Goal: Information Seeking & Learning: Learn about a topic

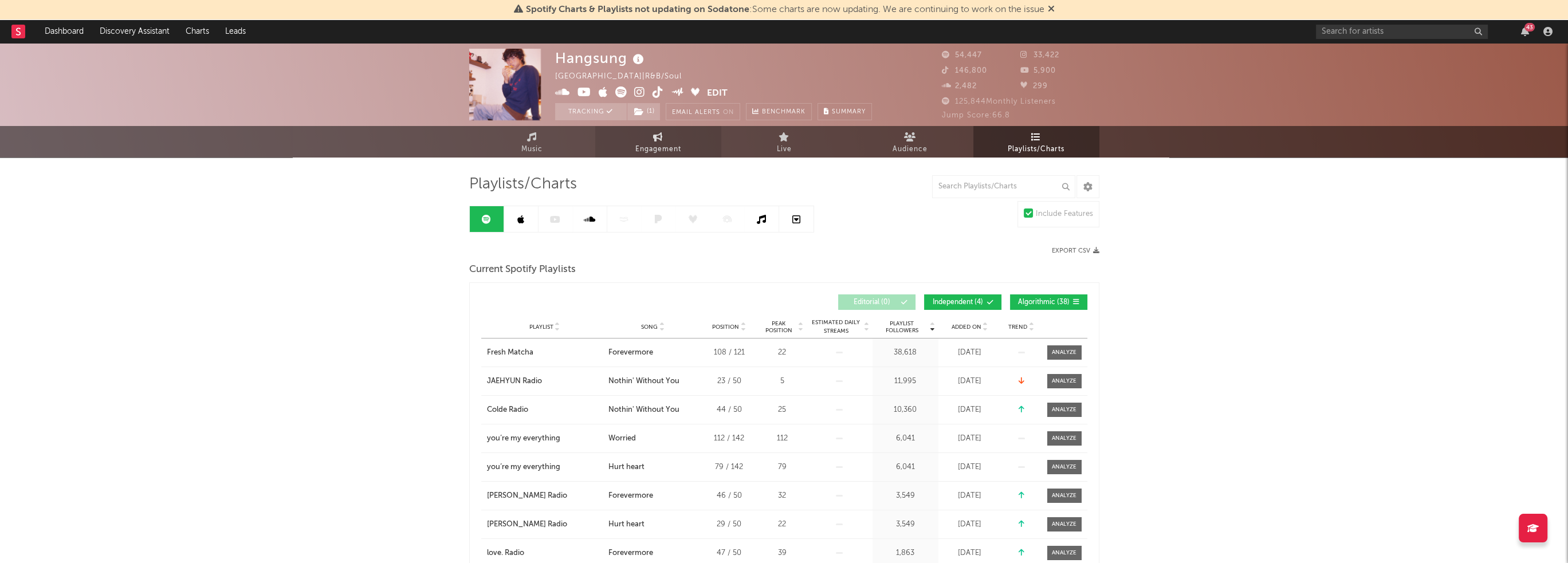
click at [626, 145] on link "Engagement" at bounding box center [658, 142] width 126 height 31
select select "1w"
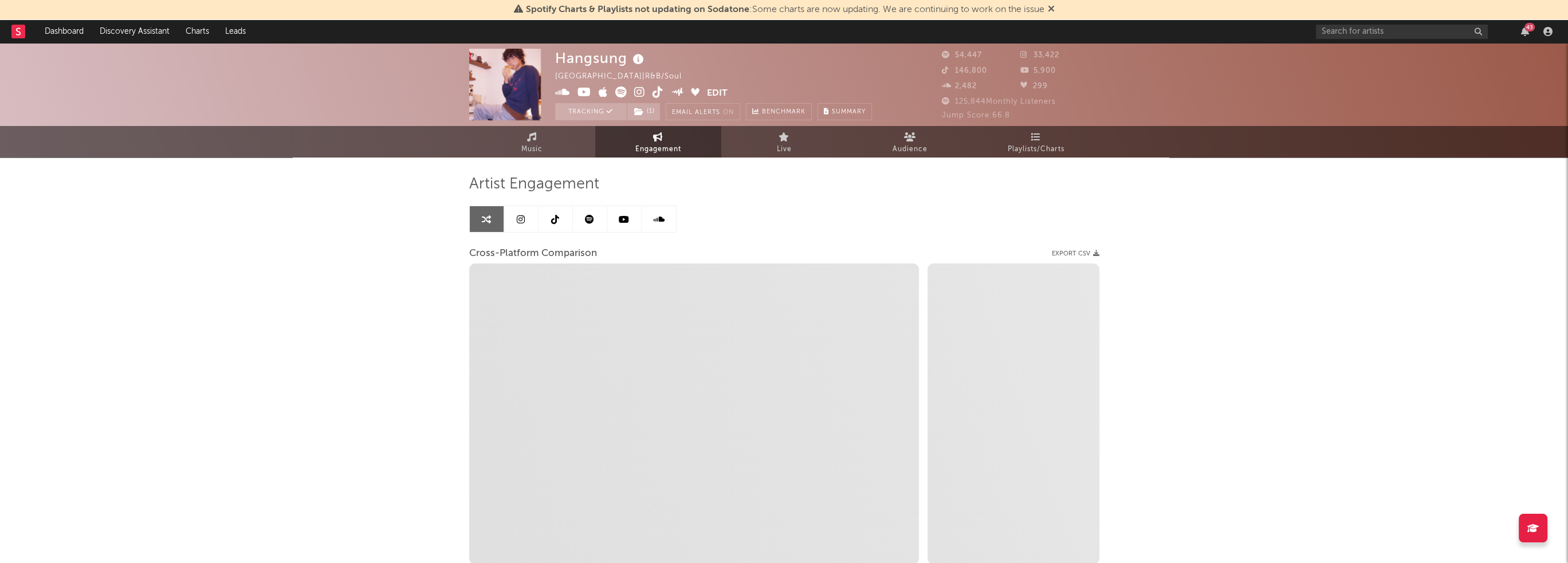
select select "1m"
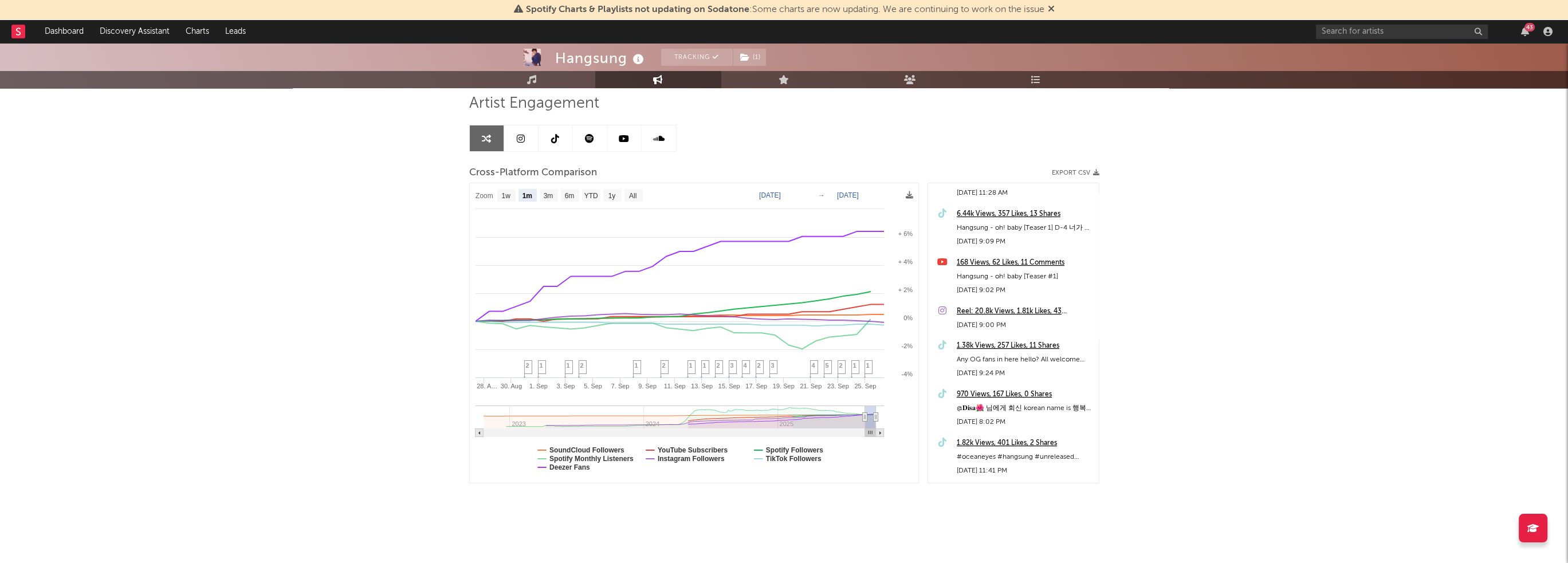
scroll to position [573, 0]
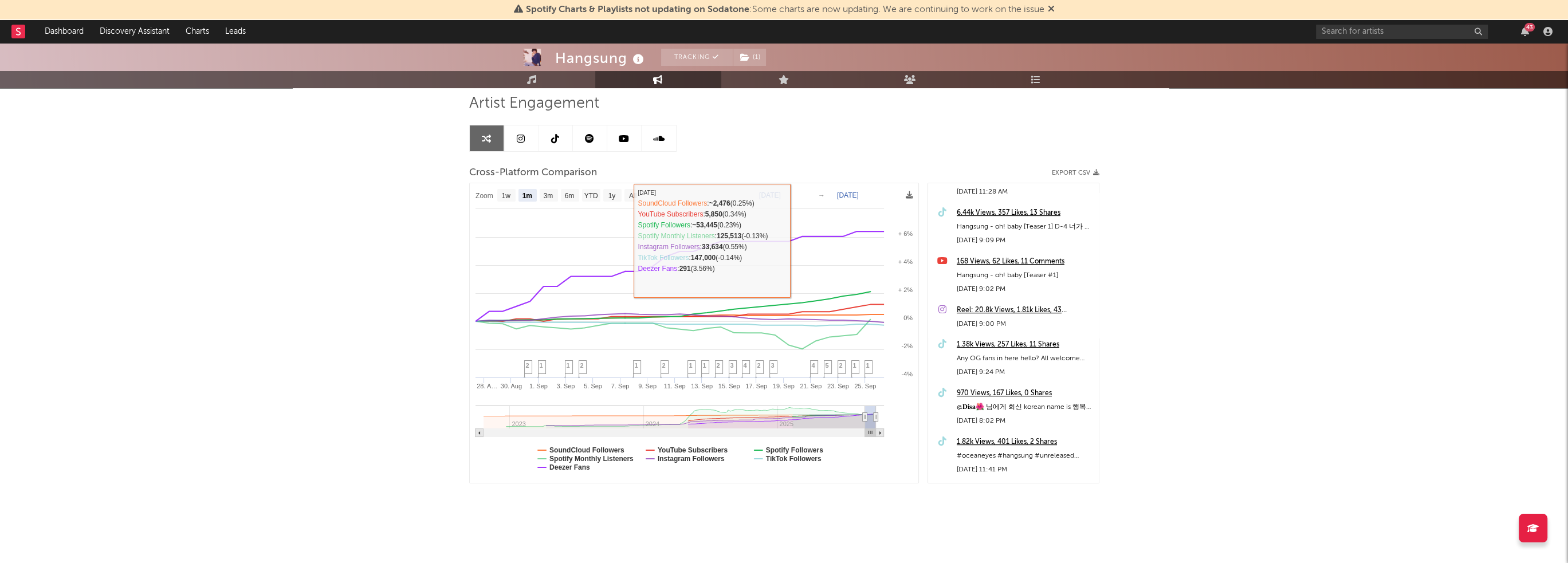
click at [585, 137] on link at bounding box center [590, 138] width 35 height 26
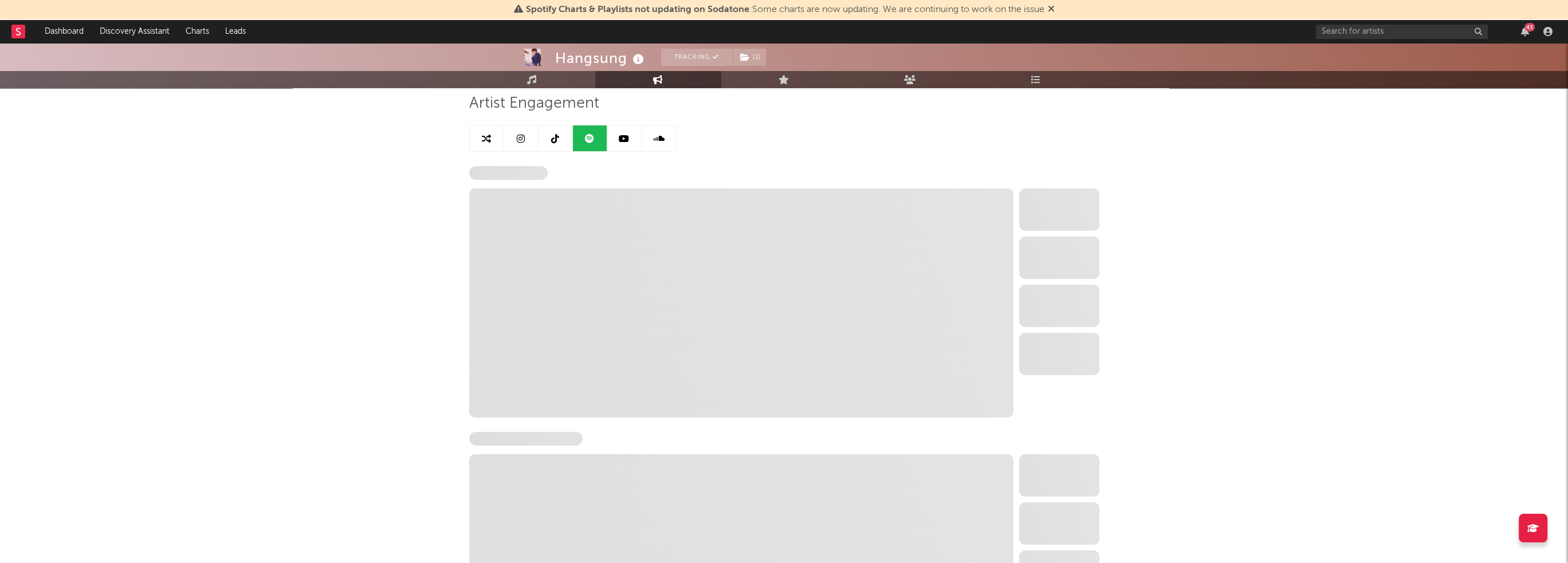
select select "6m"
select select "1w"
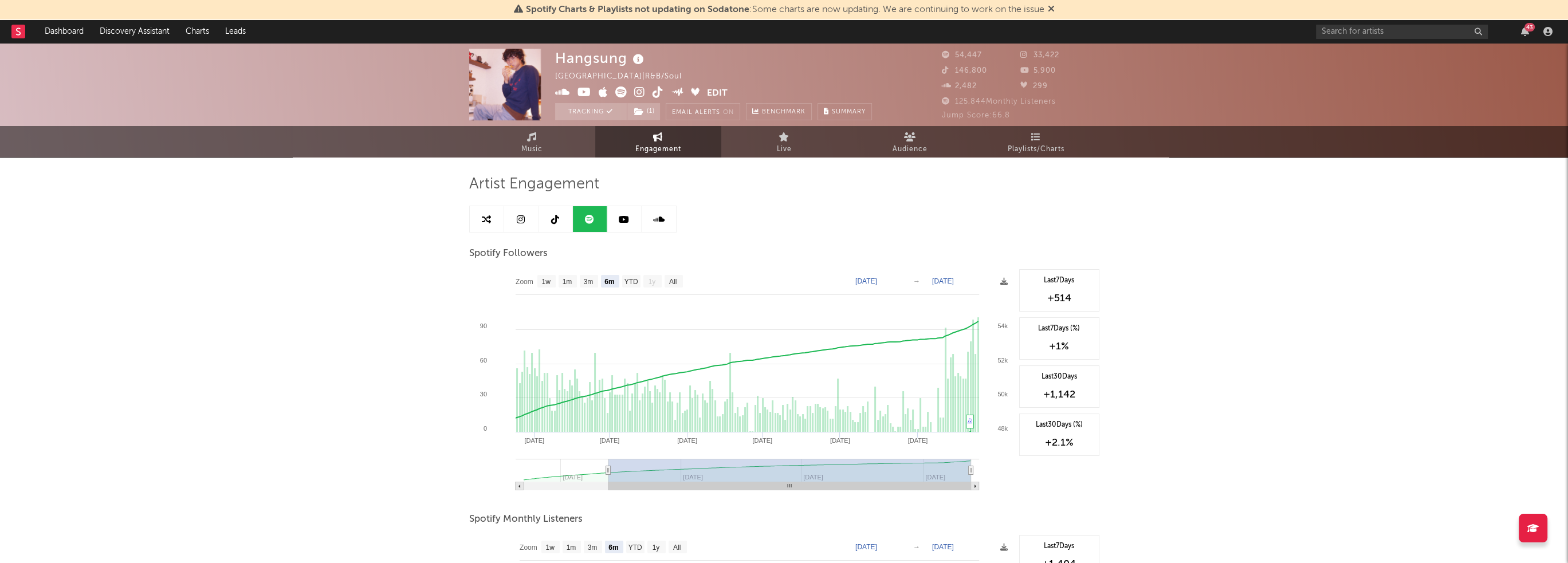
click at [632, 218] on link at bounding box center [625, 219] width 35 height 26
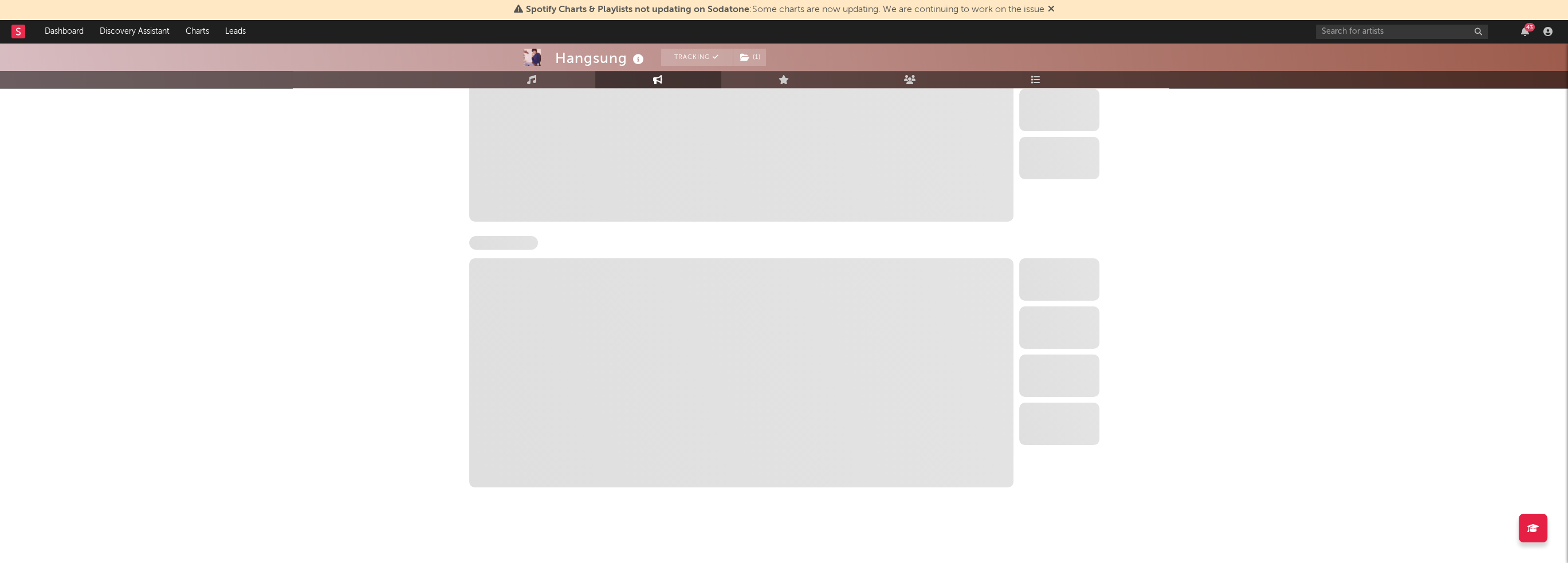
select select "6m"
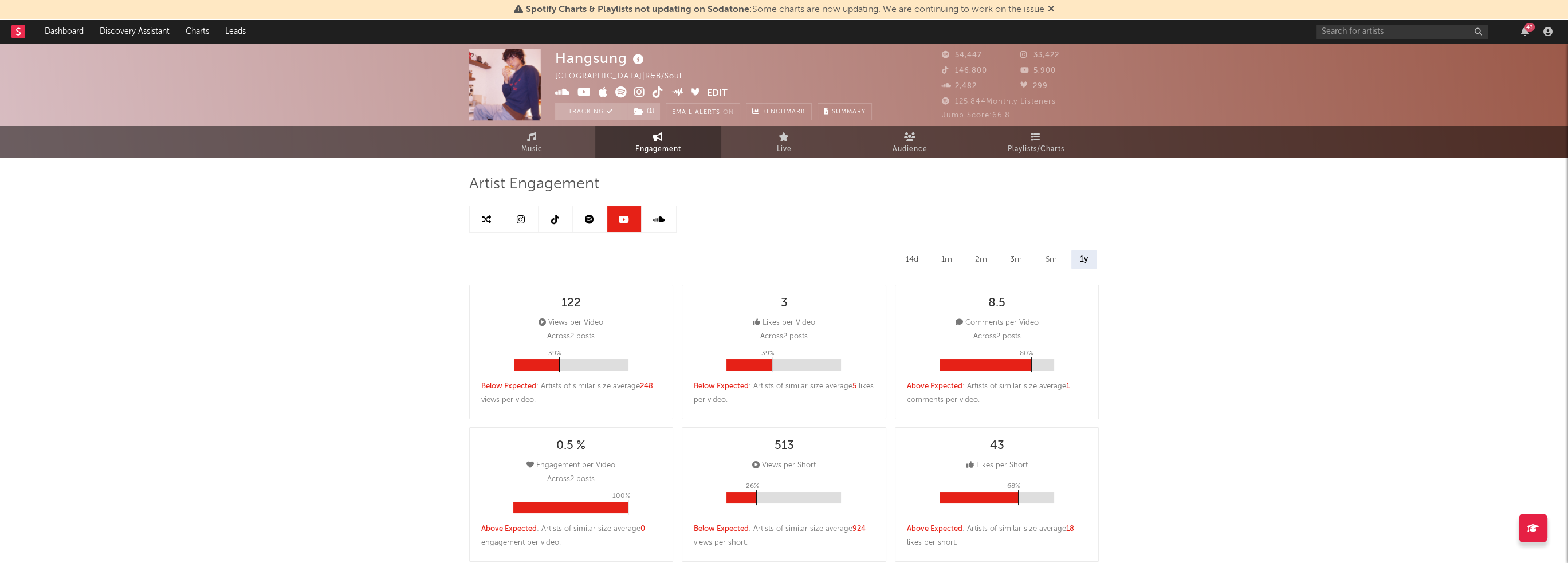
click at [1027, 149] on span "Playlists/Charts" at bounding box center [1035, 150] width 57 height 14
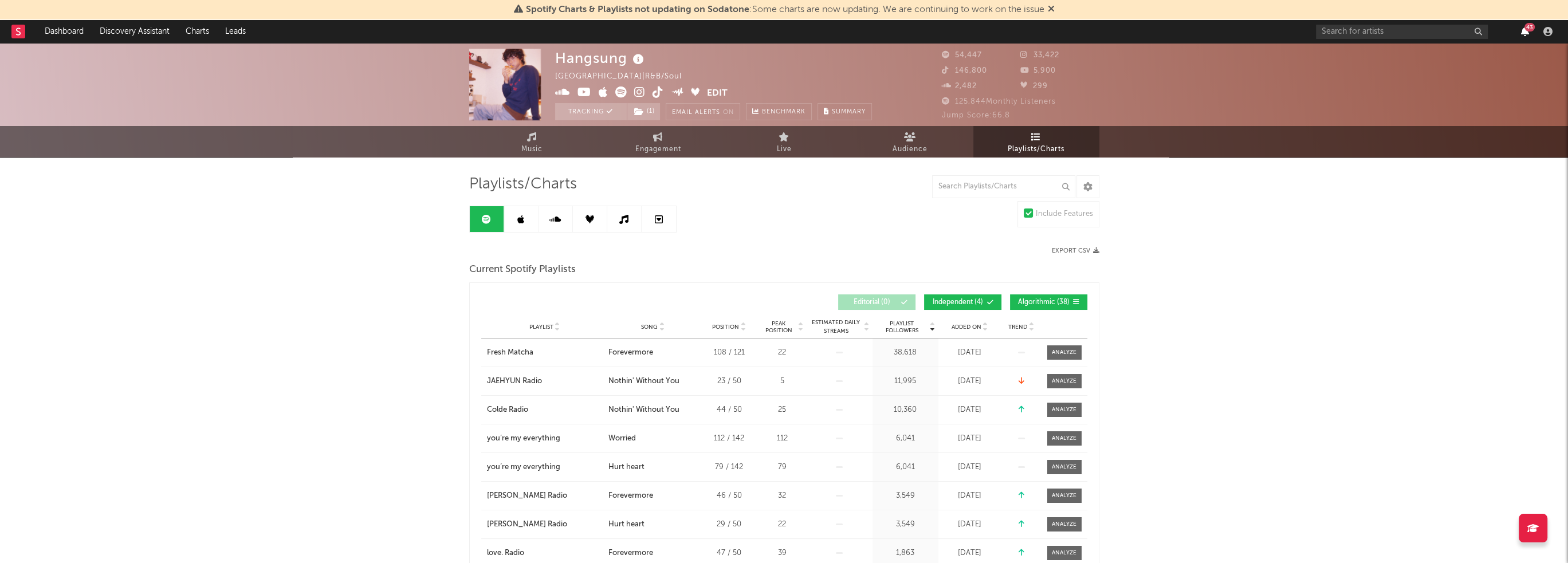
click at [1526, 31] on icon "button" at bounding box center [1524, 31] width 8 height 10
click at [553, 146] on link "Music" at bounding box center [532, 142] width 126 height 31
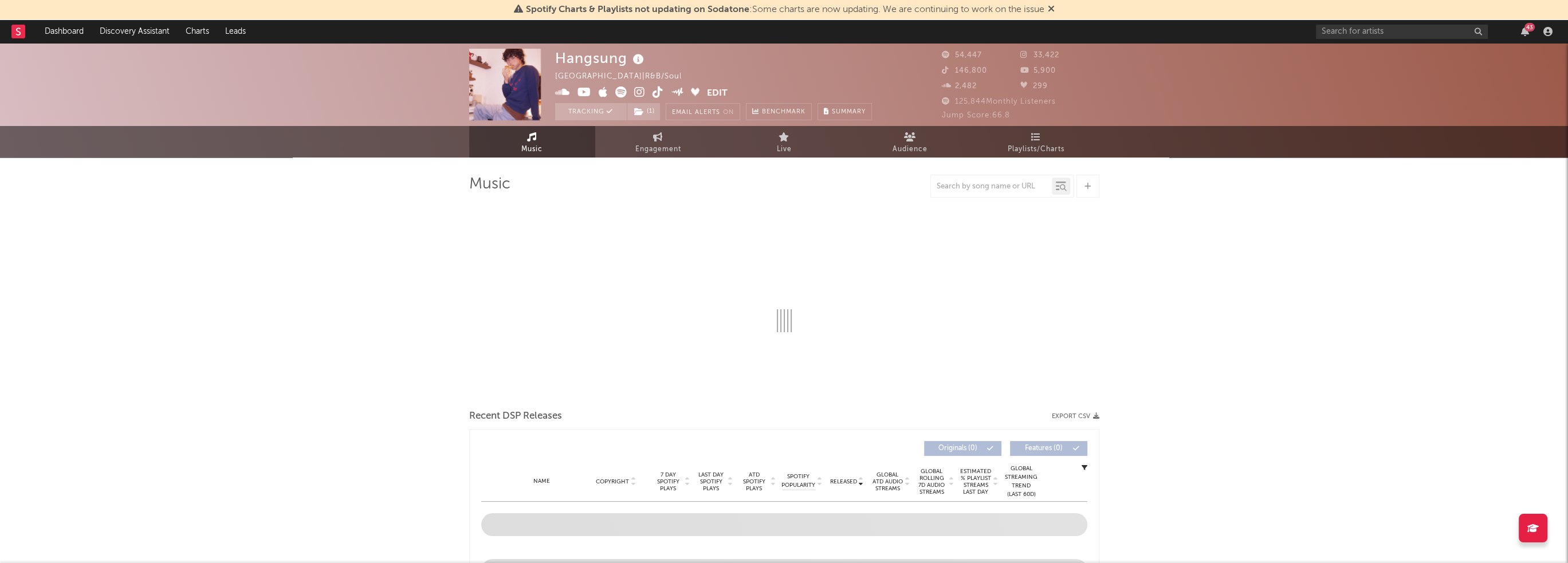
select select "6m"
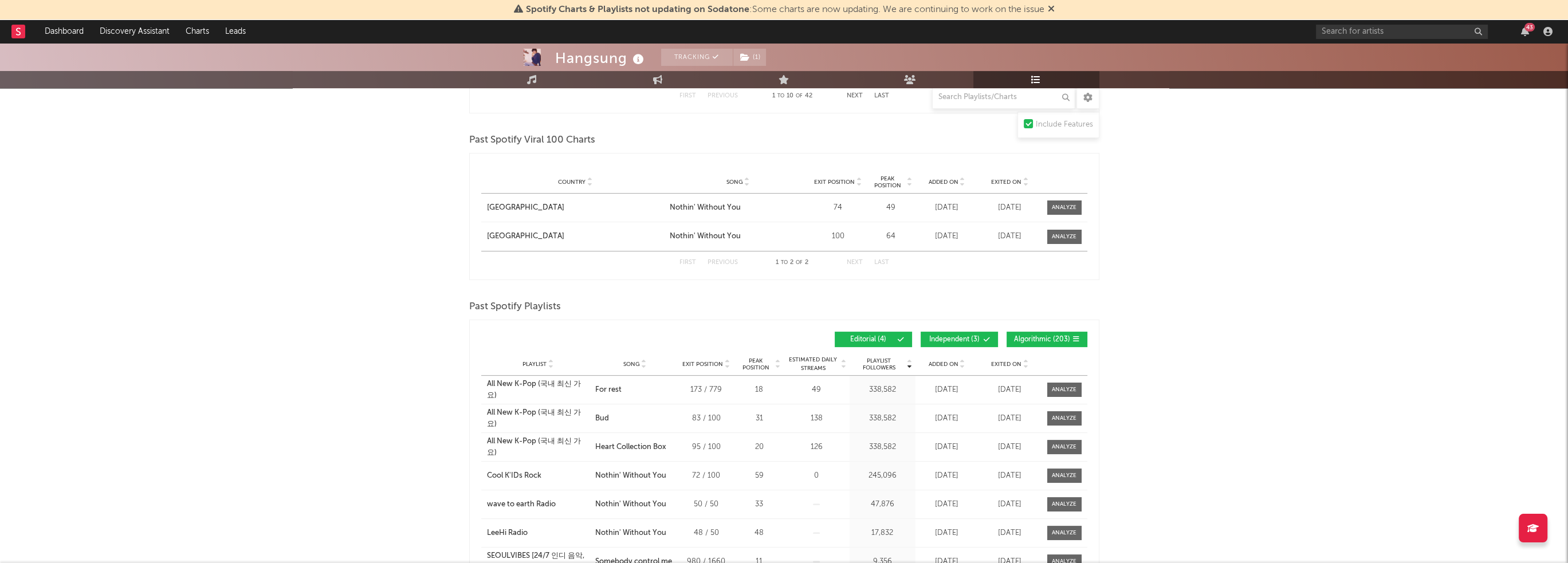
scroll to position [687, 0]
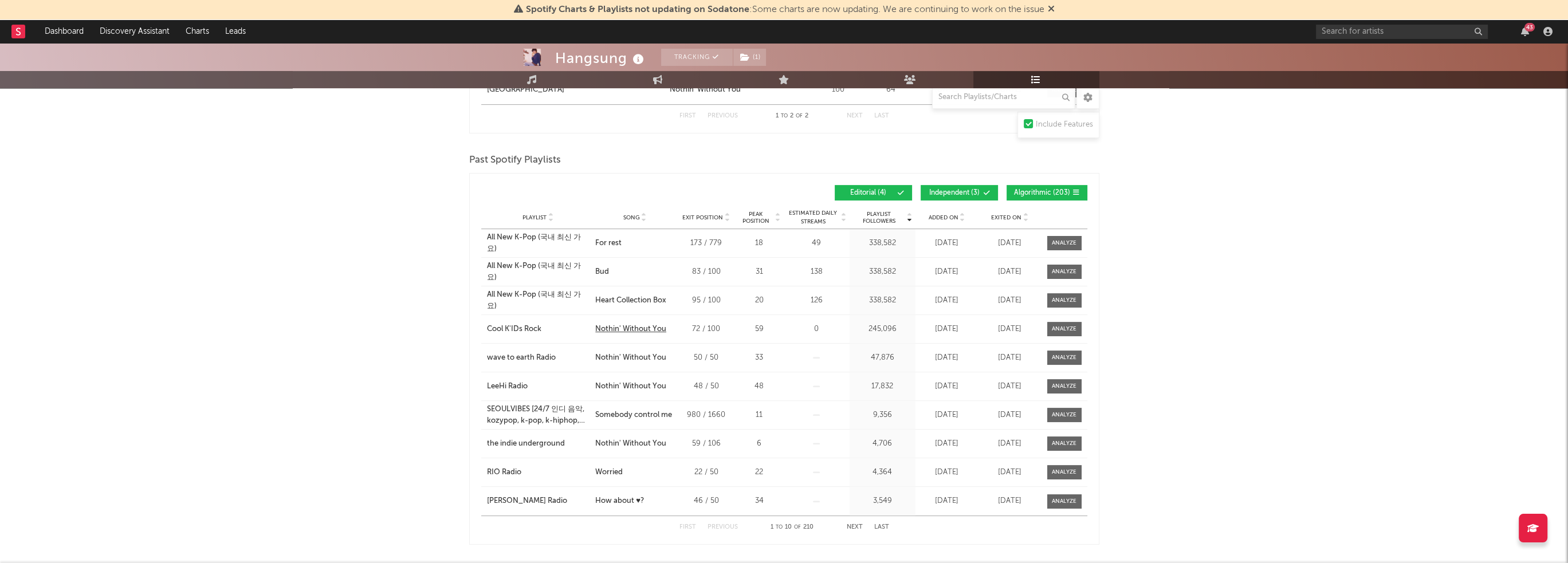
click at [660, 330] on div "Nothin' Without You" at bounding box center [631, 329] width 71 height 11
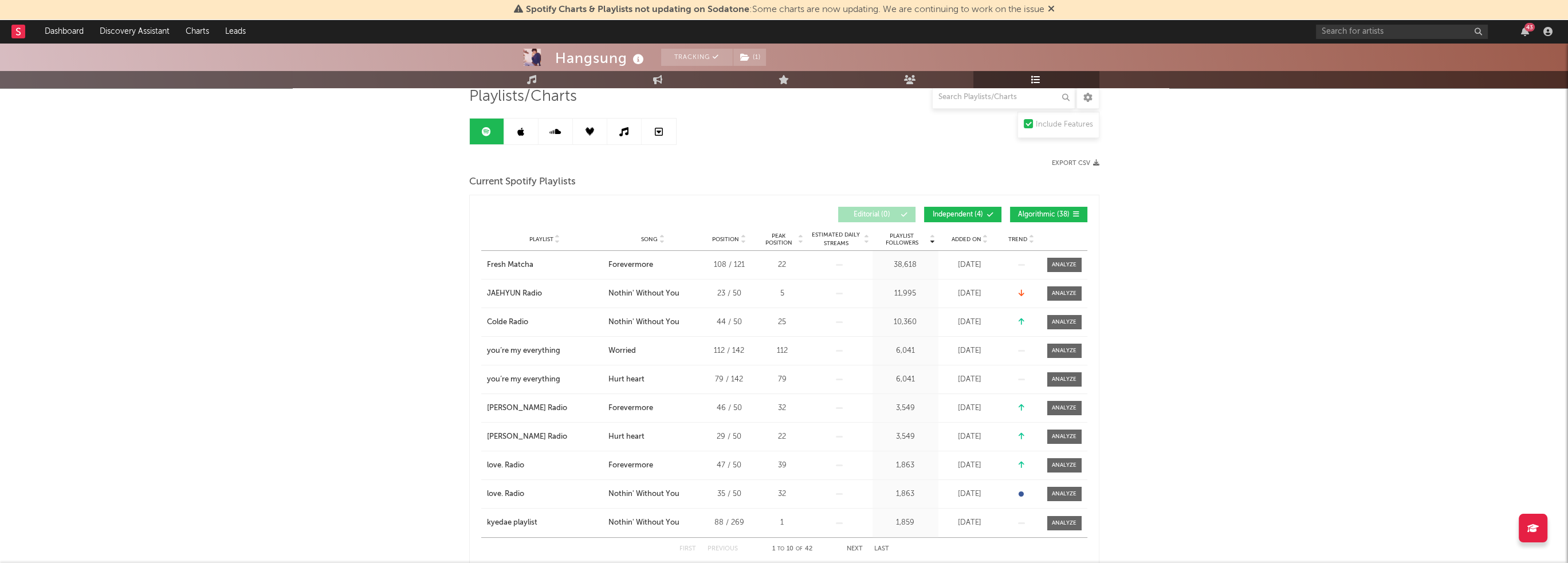
scroll to position [0, 0]
